Goal: Task Accomplishment & Management: Use online tool/utility

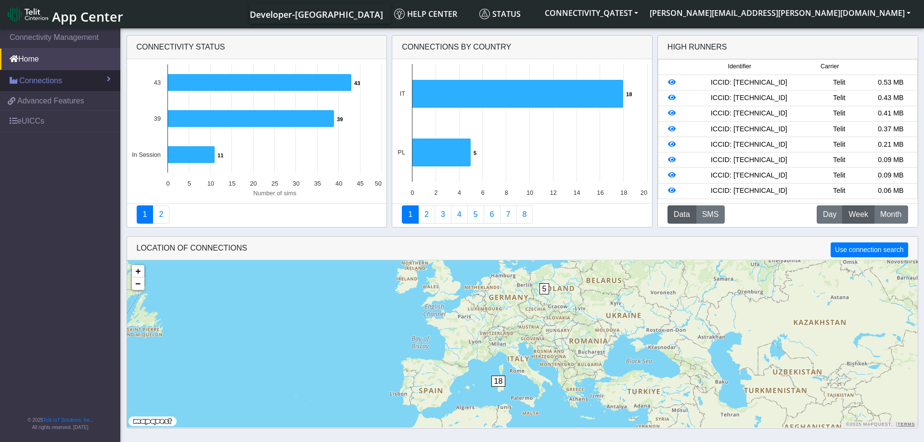
click at [59, 84] on span "Connections" at bounding box center [40, 81] width 43 height 12
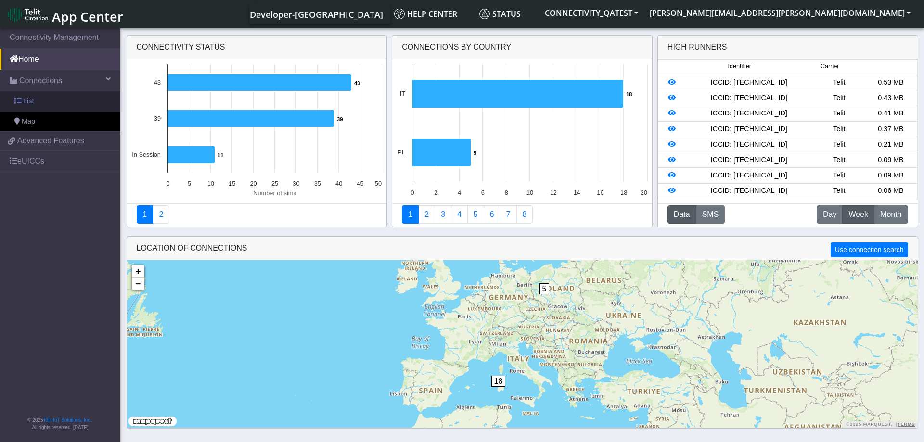
click at [48, 105] on link "List" at bounding box center [60, 101] width 120 height 20
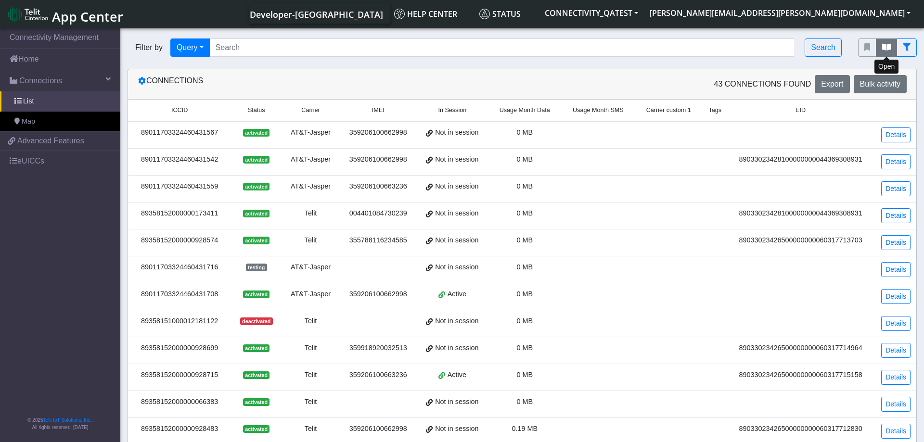
click at [883, 49] on icon "fitlers menu" at bounding box center [886, 47] width 9 height 8
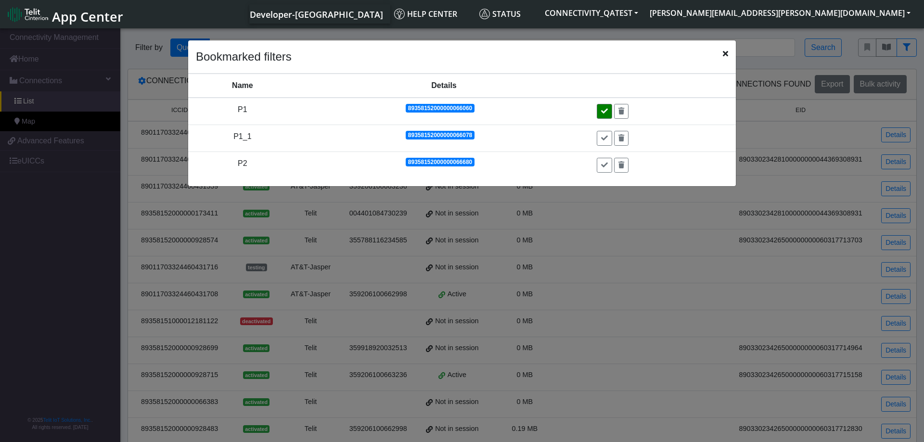
click at [609, 107] on button at bounding box center [604, 111] width 15 height 15
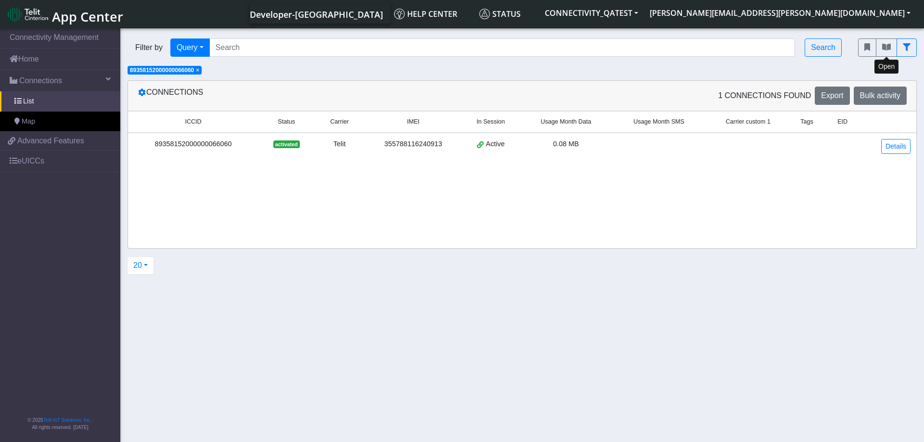
click at [607, 144] on div "0.08 MB" at bounding box center [565, 144] width 81 height 11
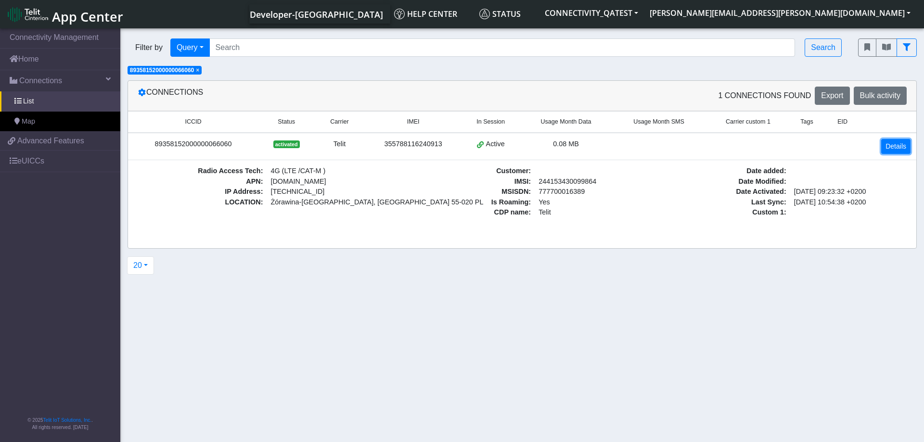
click at [894, 149] on link "Details" at bounding box center [895, 146] width 29 height 15
